Goal: Task Accomplishment & Management: Manage account settings

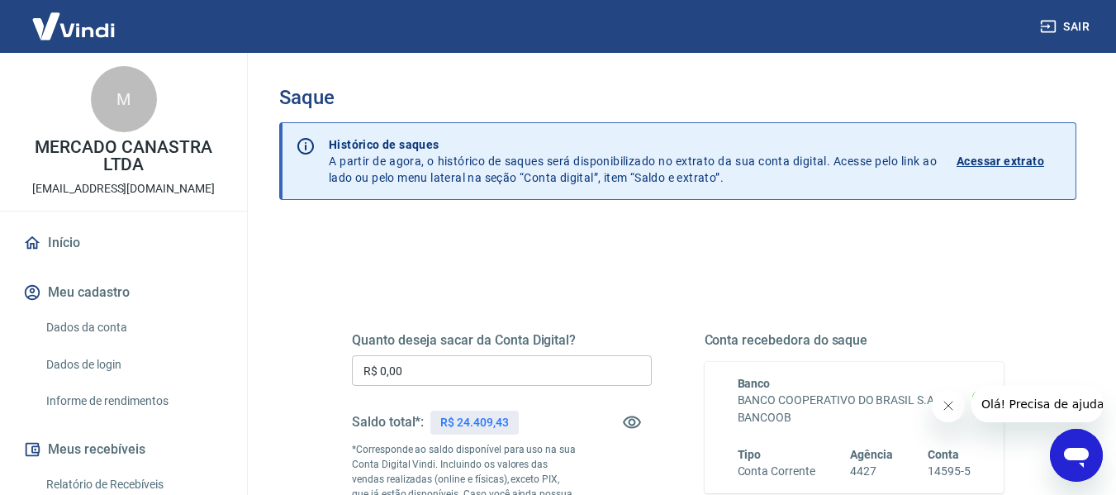
click at [466, 376] on input "R$ 0,00" at bounding box center [502, 370] width 300 height 31
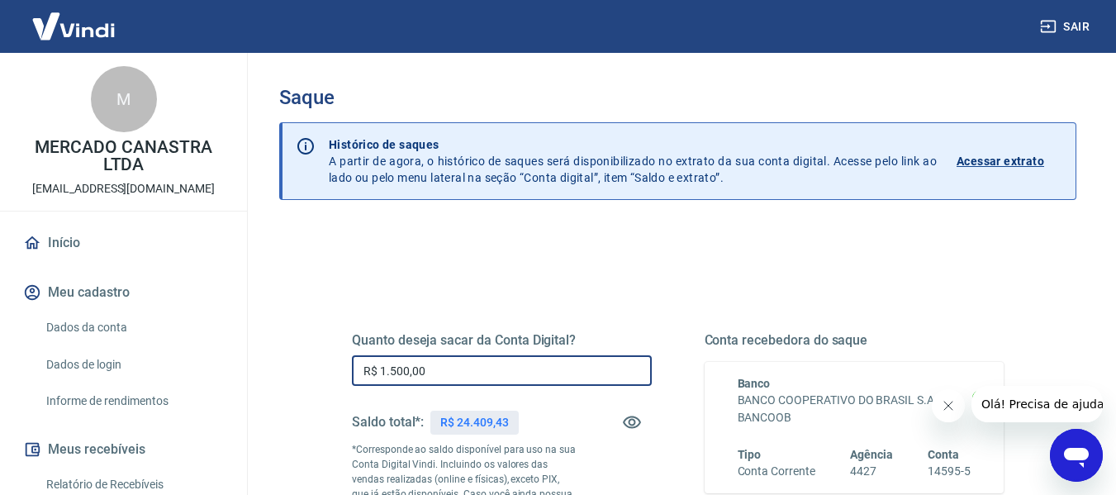
drag, startPoint x: 466, startPoint y: 376, endPoint x: 188, endPoint y: 333, distance: 280.8
click at [187, 333] on div "Sair M MERCADO CANASTRA LTDA [EMAIL_ADDRESS][DOMAIN_NAME] Início Meu cadastro D…" at bounding box center [558, 247] width 1116 height 495
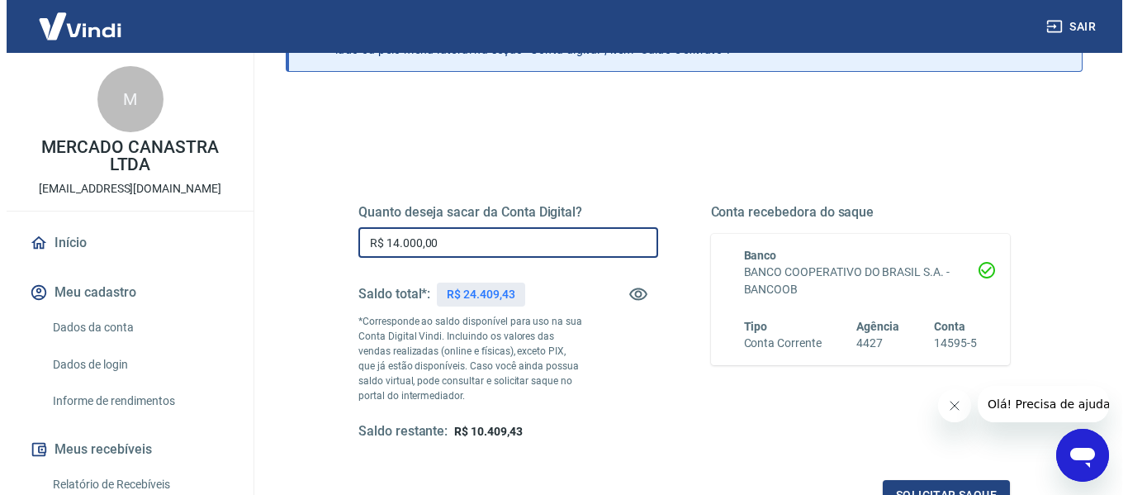
scroll to position [165, 0]
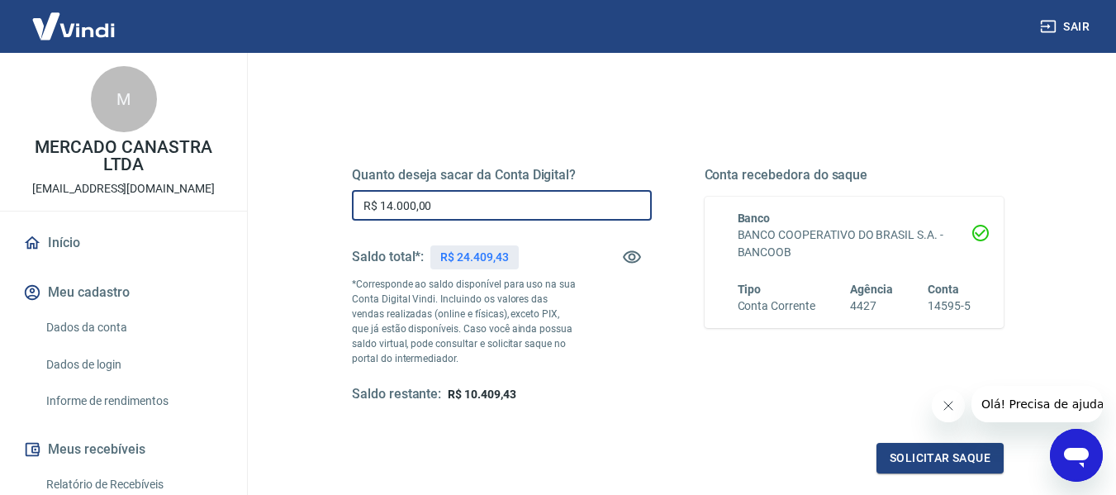
type input "R$ 14.000,00"
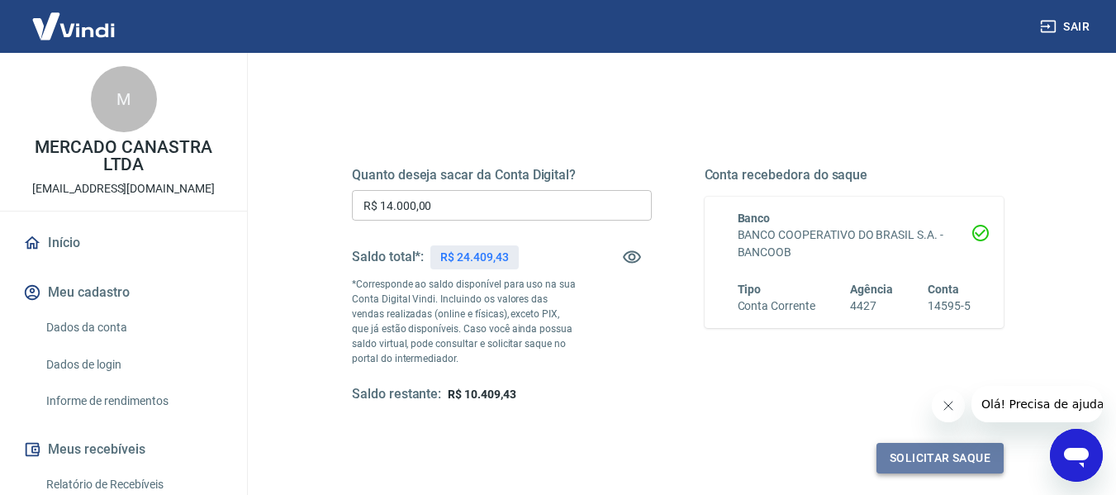
click at [936, 458] on button "Solicitar saque" at bounding box center [939, 458] width 127 height 31
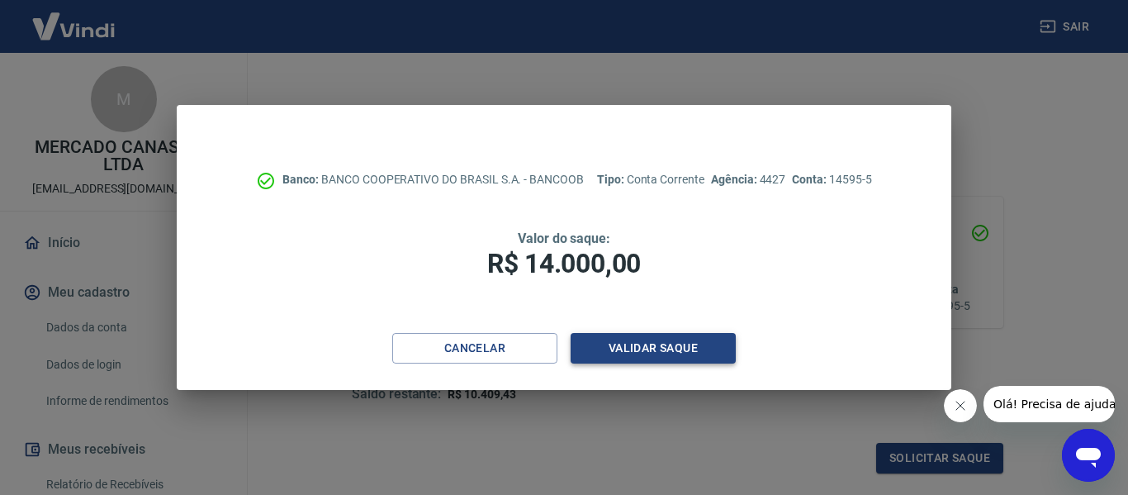
click at [668, 349] on button "Validar saque" at bounding box center [653, 348] width 165 height 31
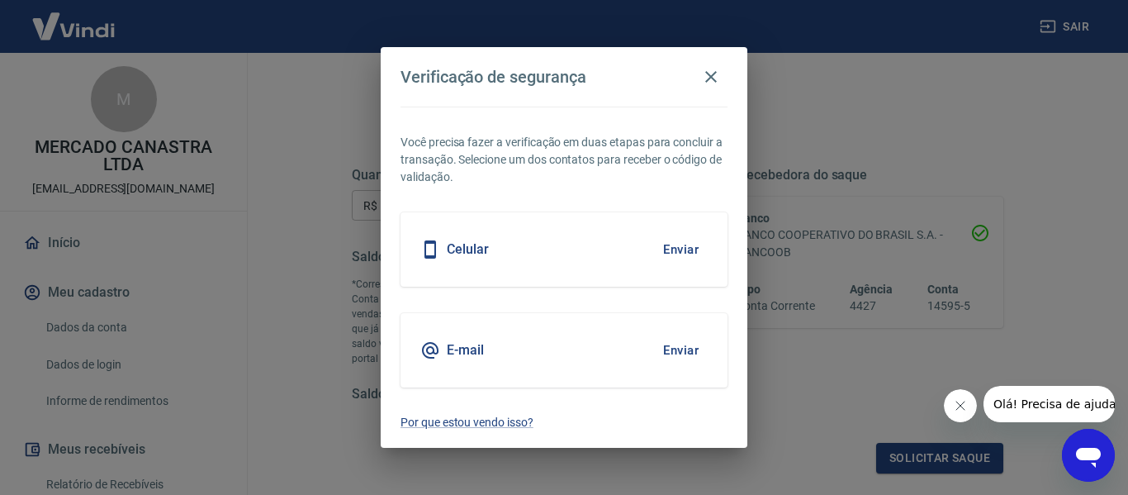
click at [683, 348] on button "Enviar" at bounding box center [681, 350] width 54 height 35
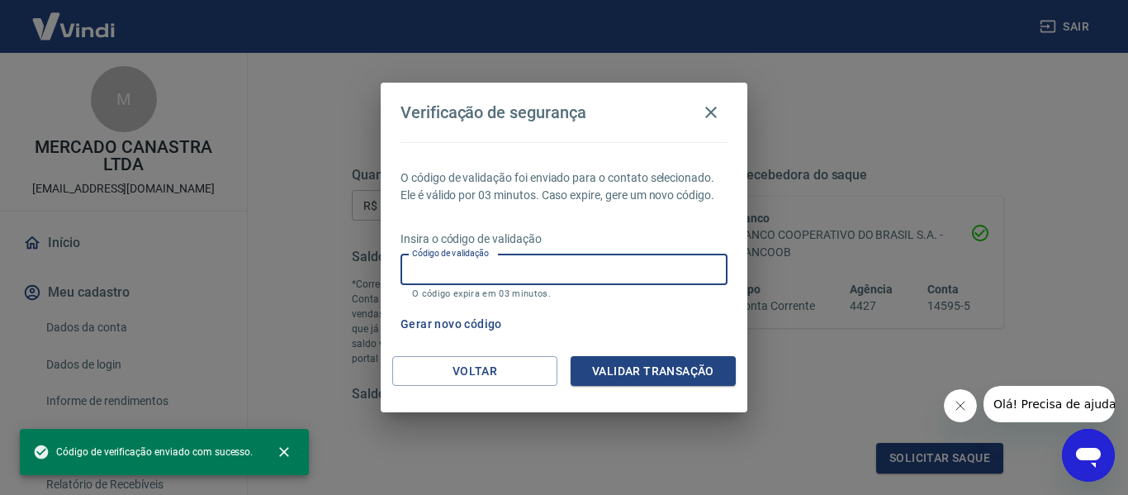
click at [553, 261] on input "Código de validação" at bounding box center [564, 269] width 327 height 31
paste input "265396"
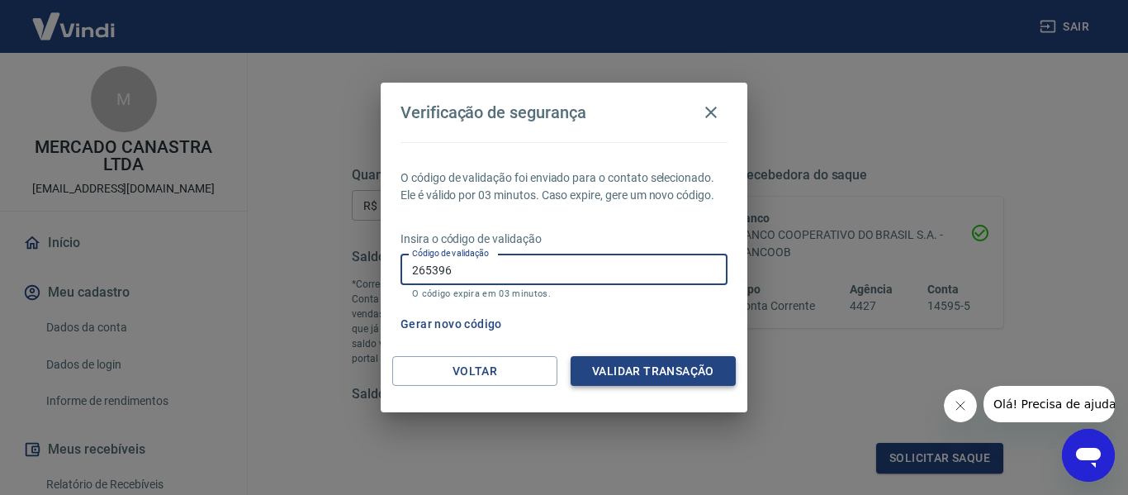
type input "265396"
click at [649, 368] on button "Validar transação" at bounding box center [653, 371] width 165 height 31
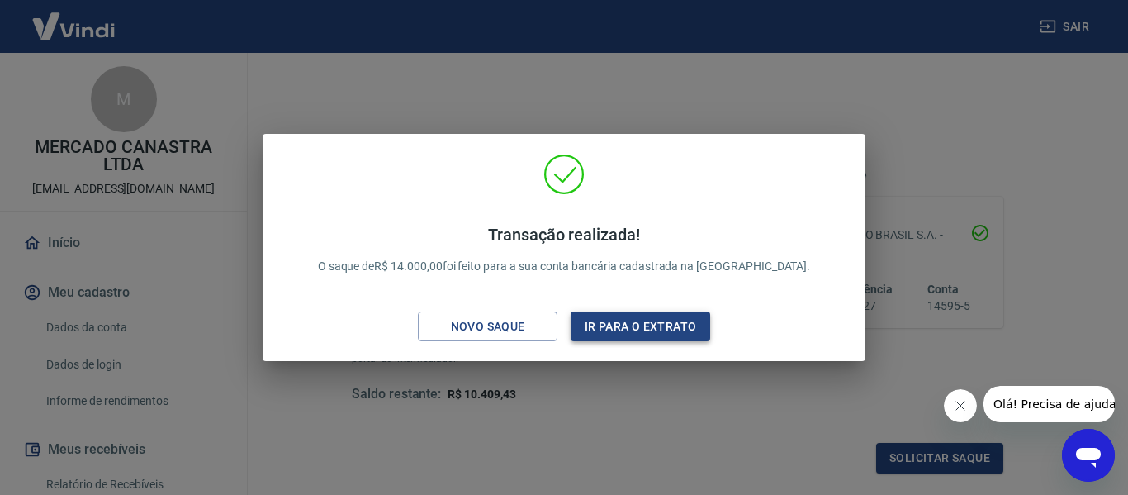
click at [642, 330] on button "Ir para o extrato" at bounding box center [641, 326] width 140 height 31
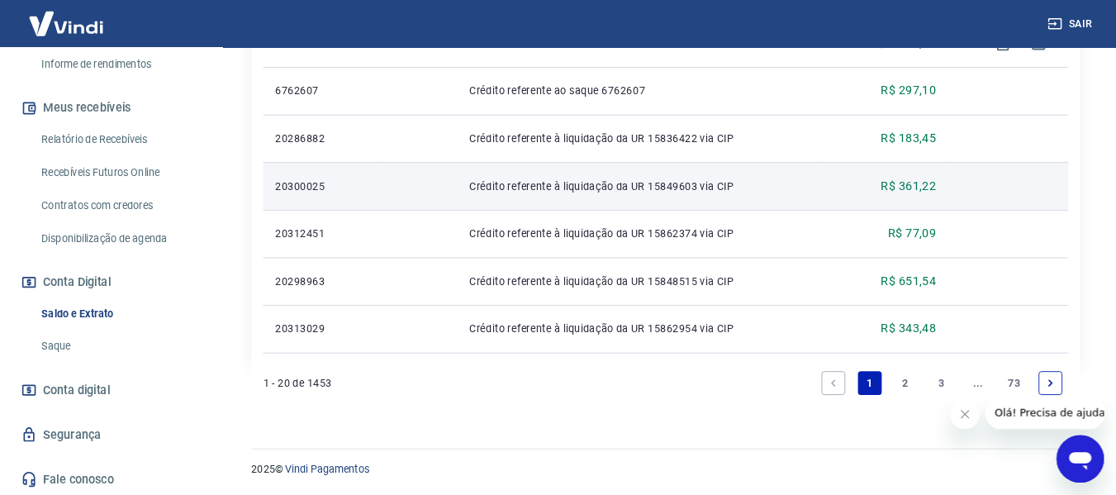
scroll to position [330, 0]
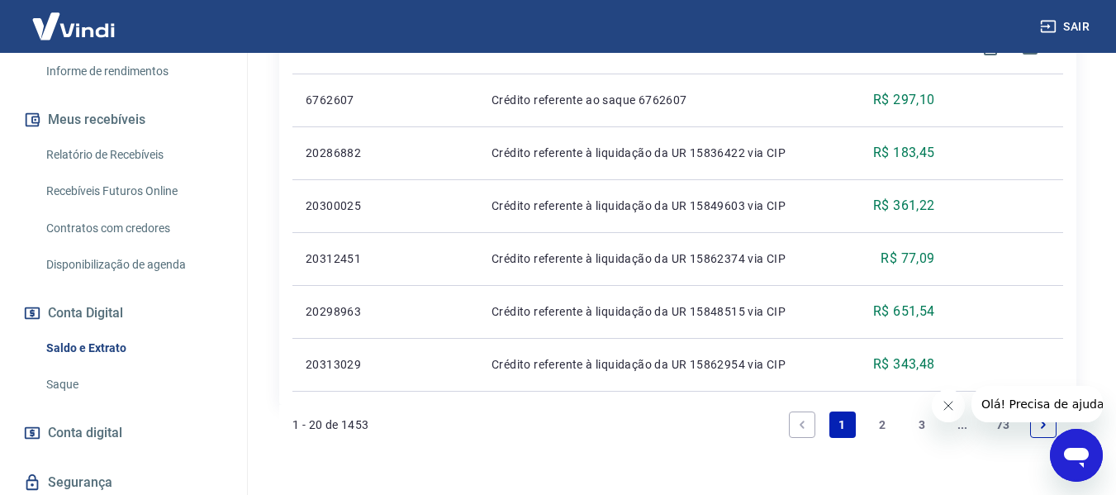
click at [1078, 20] on button "Sair" at bounding box center [1066, 27] width 59 height 31
